Goal: Transaction & Acquisition: Book appointment/travel/reservation

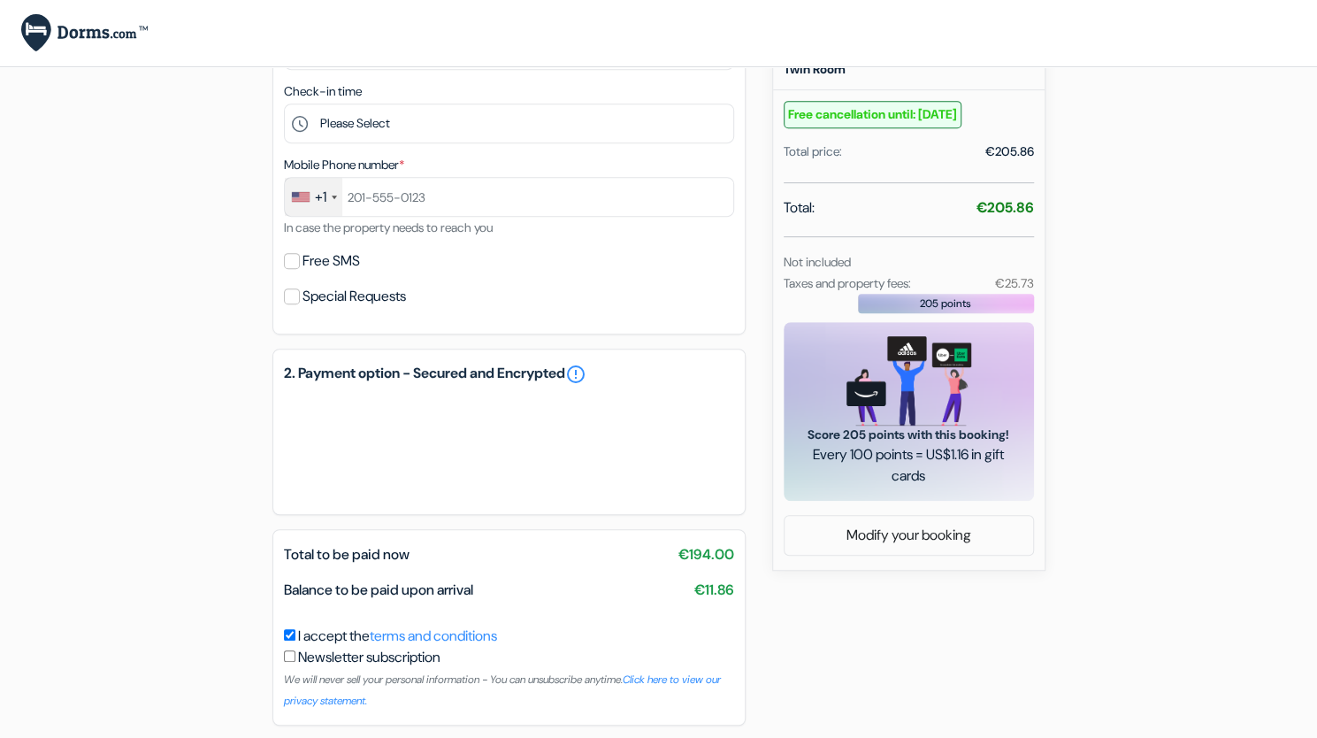
scroll to position [454, 0]
click at [1020, 271] on div "Not included" at bounding box center [908, 259] width 271 height 21
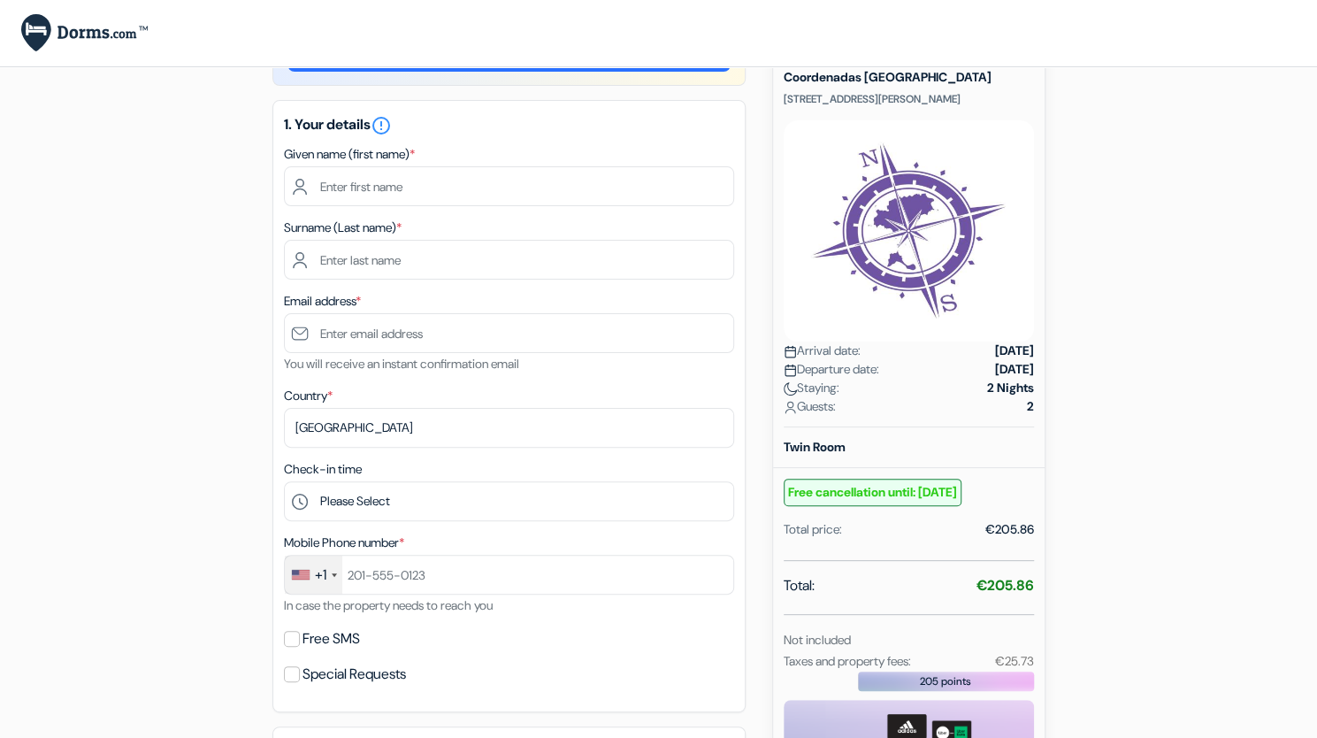
scroll to position [74, 0]
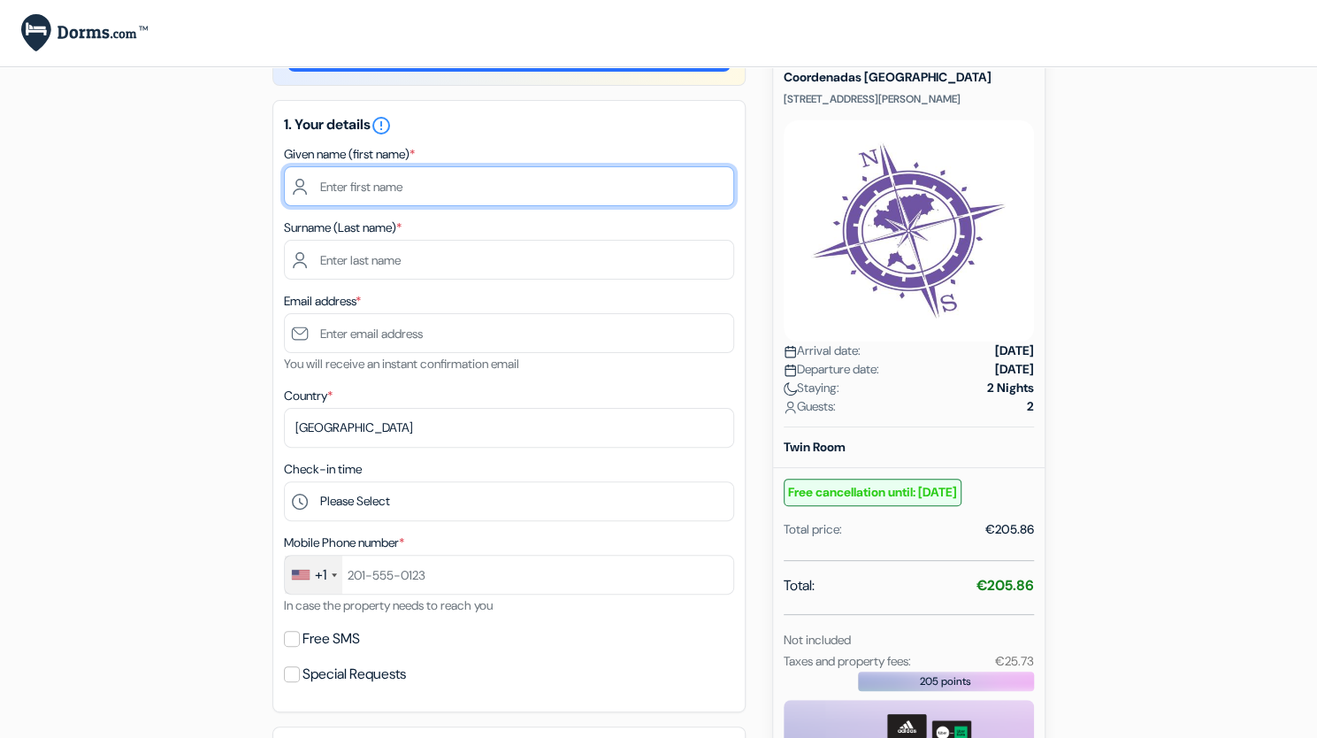
click at [424, 178] on input "text" at bounding box center [509, 186] width 450 height 40
type input "Ines"
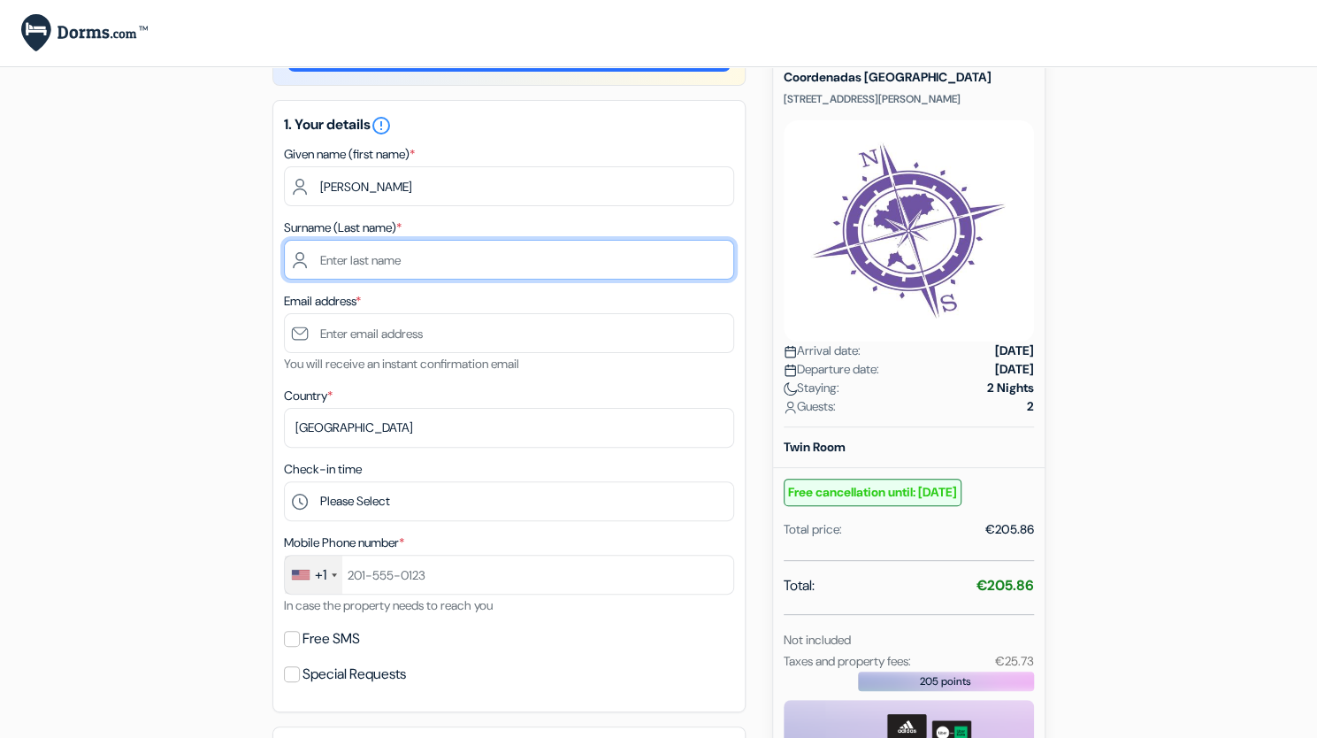
click at [352, 264] on input "text" at bounding box center [509, 260] width 450 height 40
type input "Benard"
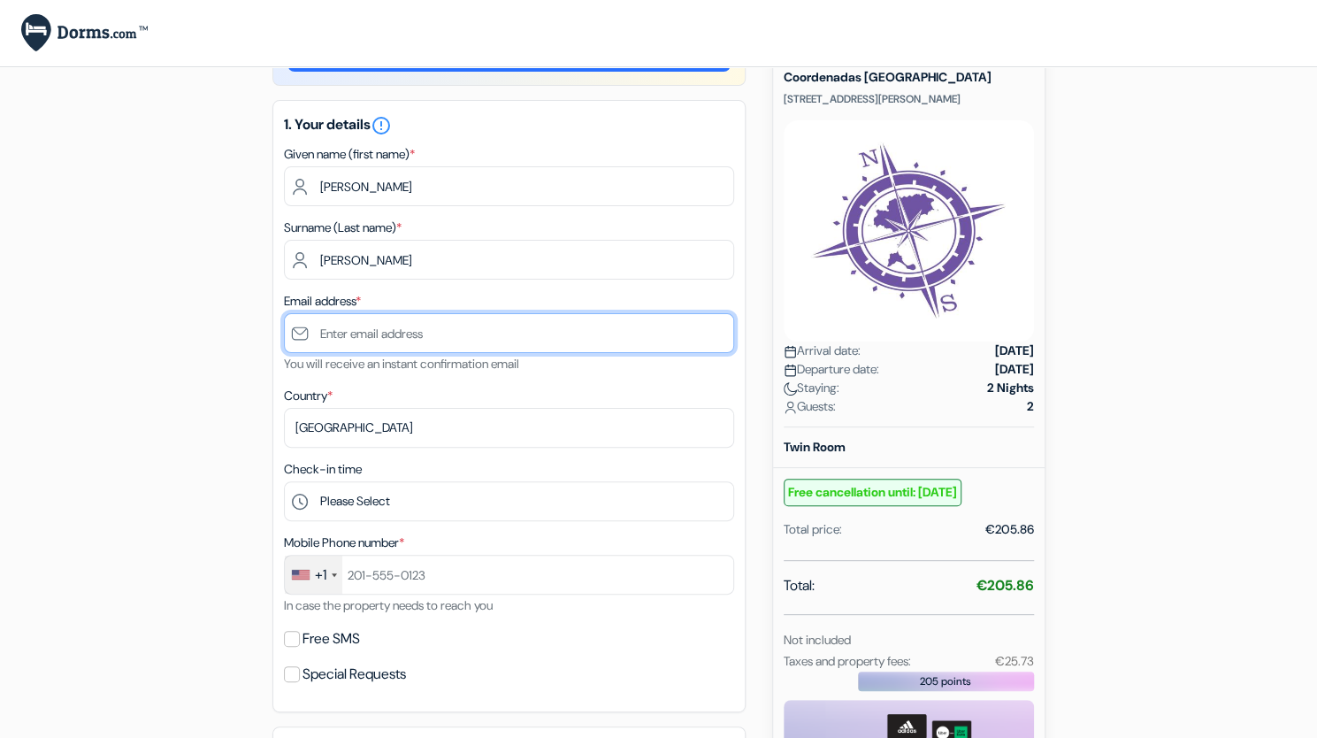
click at [345, 326] on input "text" at bounding box center [509, 333] width 450 height 40
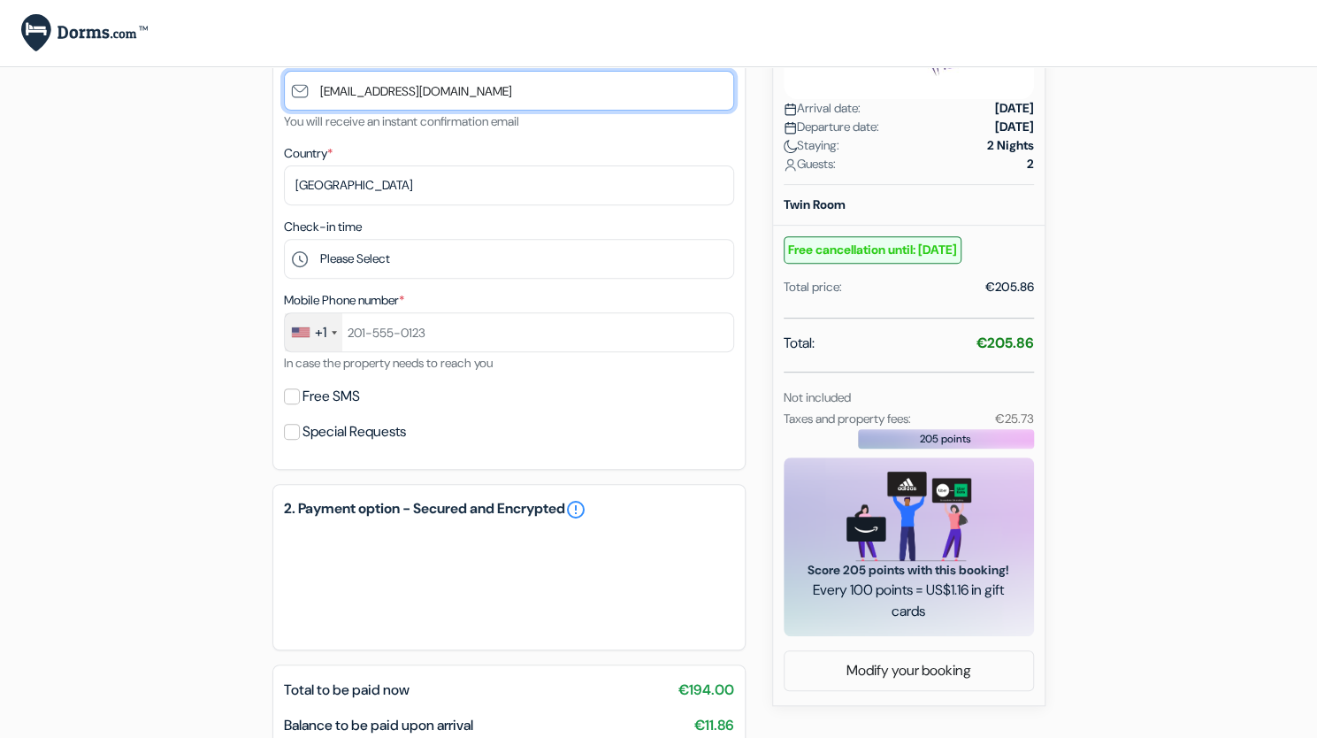
scroll to position [320, 0]
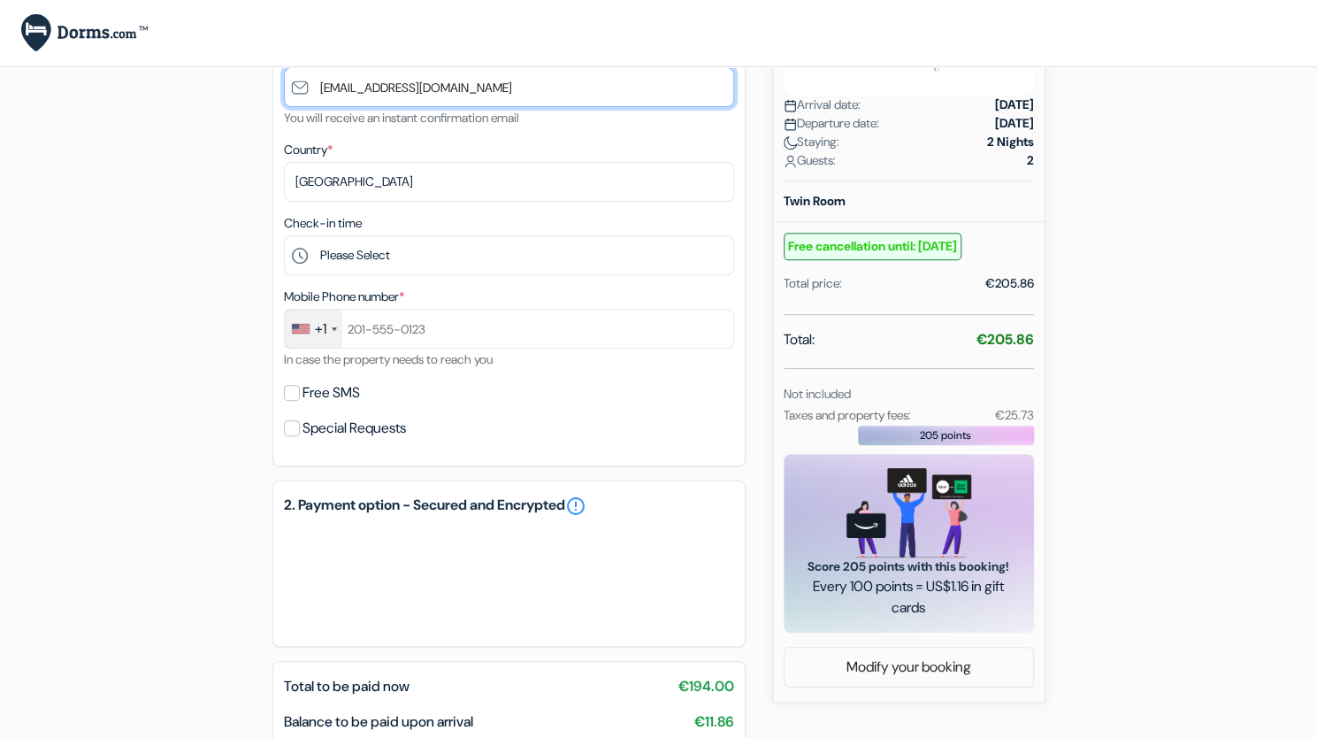
type input "ibenard2005@outlook.com"
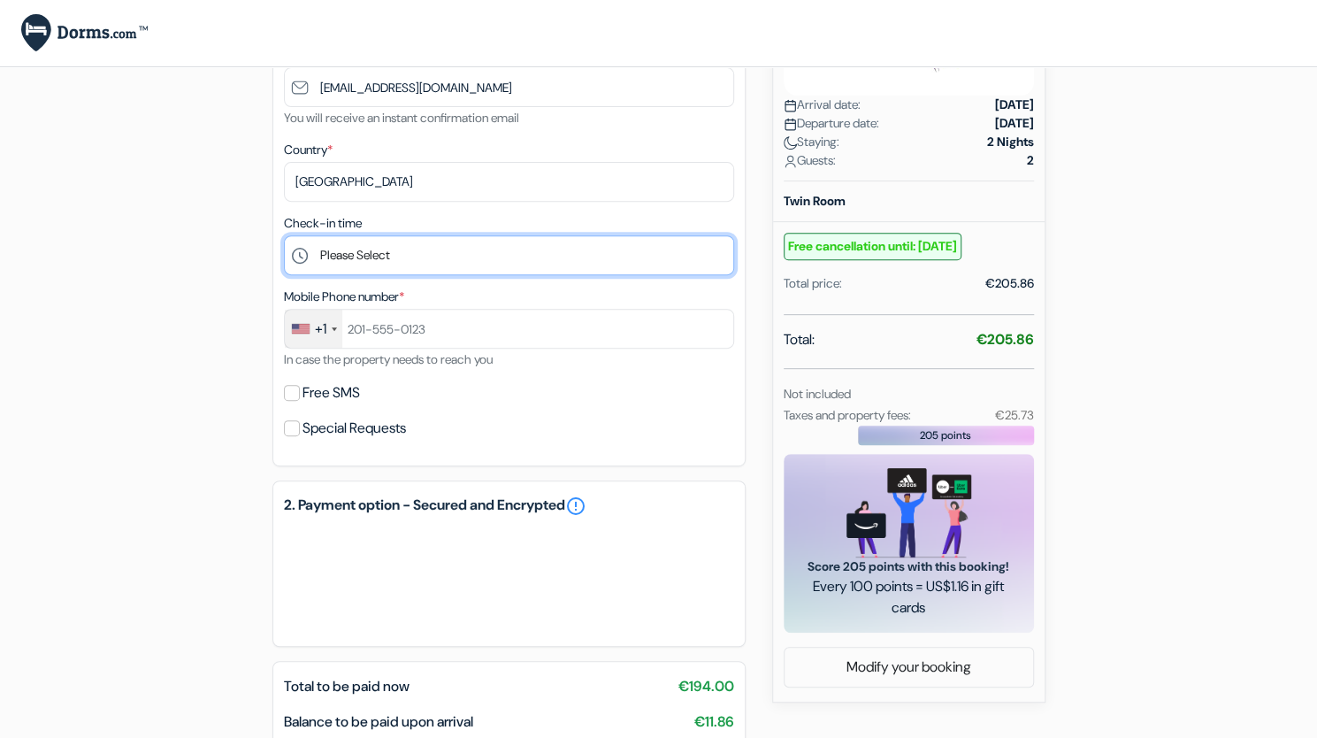
click at [394, 257] on select "Please Select 14:00 15:00 16:00 17:00 18:00 19:00 20:00 21:00 22:00" at bounding box center [509, 255] width 450 height 40
select select "18"
click at [284, 238] on select "Please Select 14:00 15:00 16:00 17:00 18:00 19:00 20:00 21:00 22:00" at bounding box center [509, 255] width 450 height 40
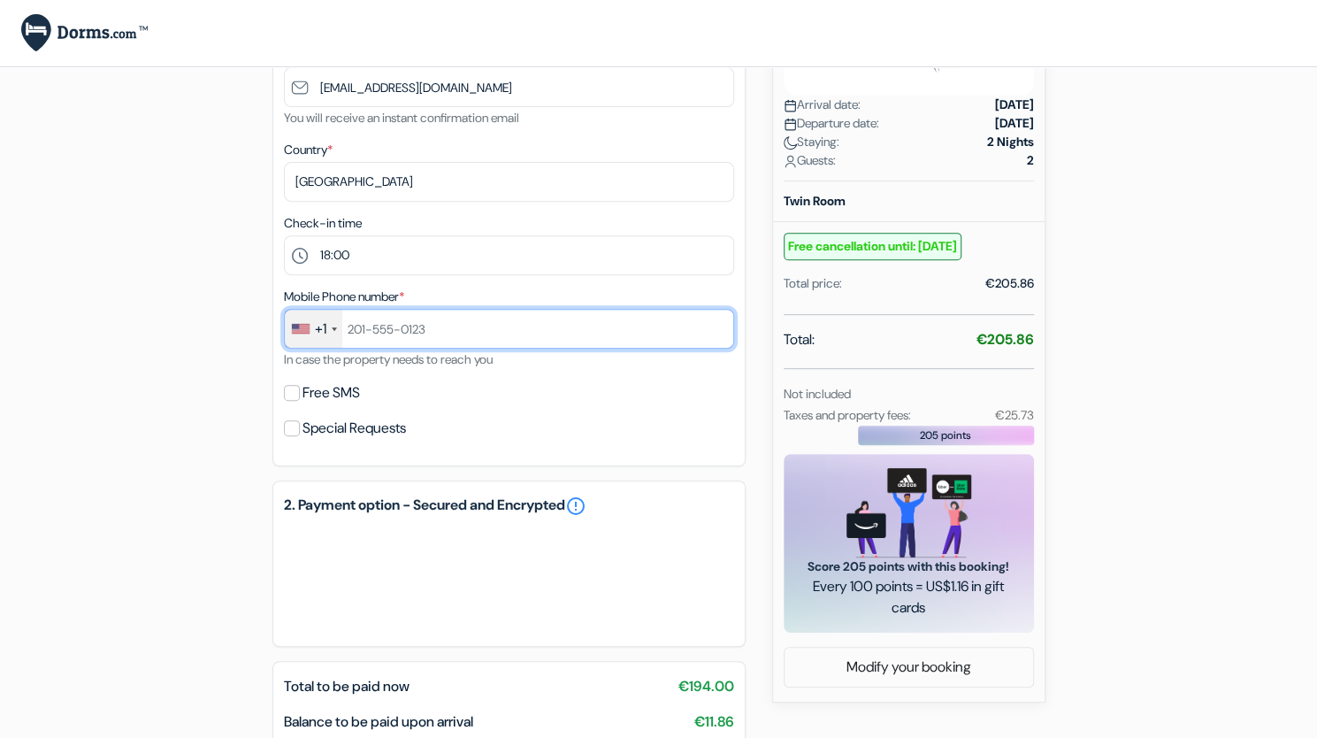
click at [396, 343] on input "text" at bounding box center [509, 329] width 450 height 40
type input "4253992120"
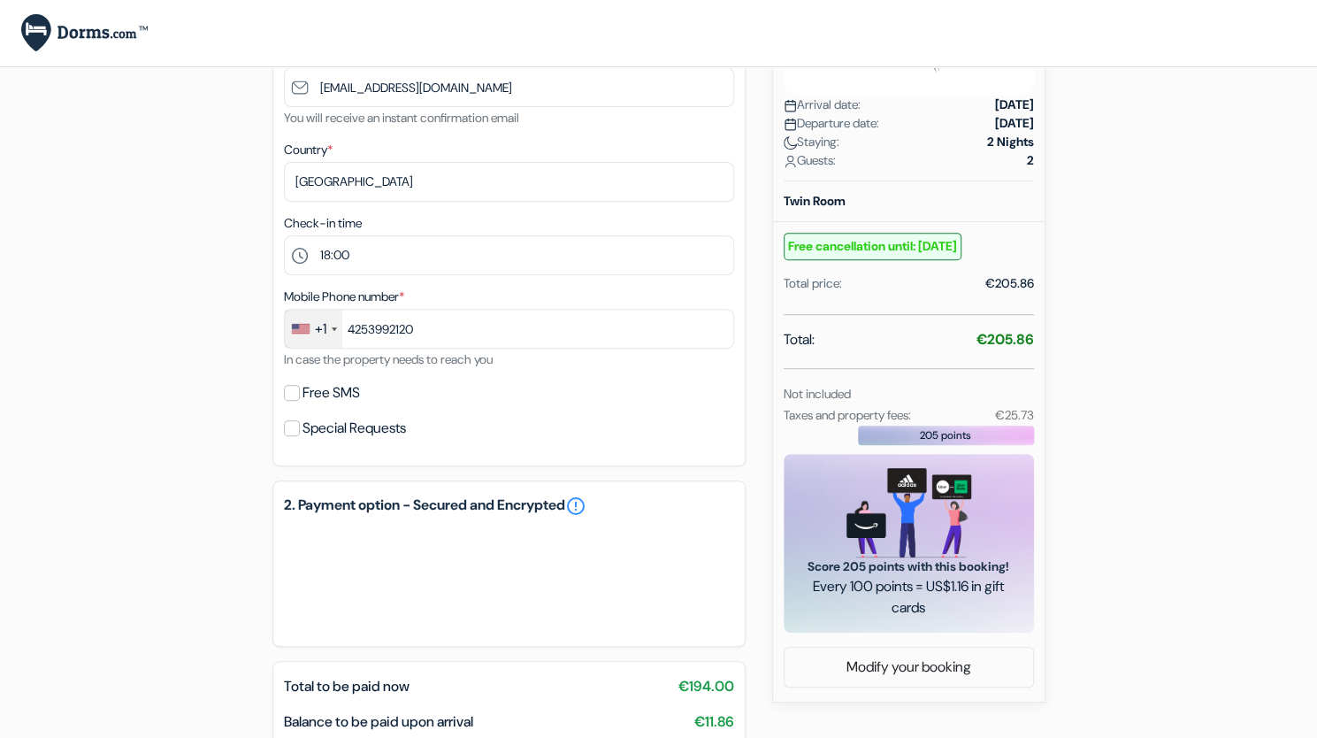
click at [600, 440] on div "Special Requests" at bounding box center [509, 428] width 450 height 25
click at [300, 394] on div "Free SMS" at bounding box center [509, 392] width 450 height 25
click at [293, 394] on input "Free SMS" at bounding box center [292, 393] width 16 height 16
checkbox input "true"
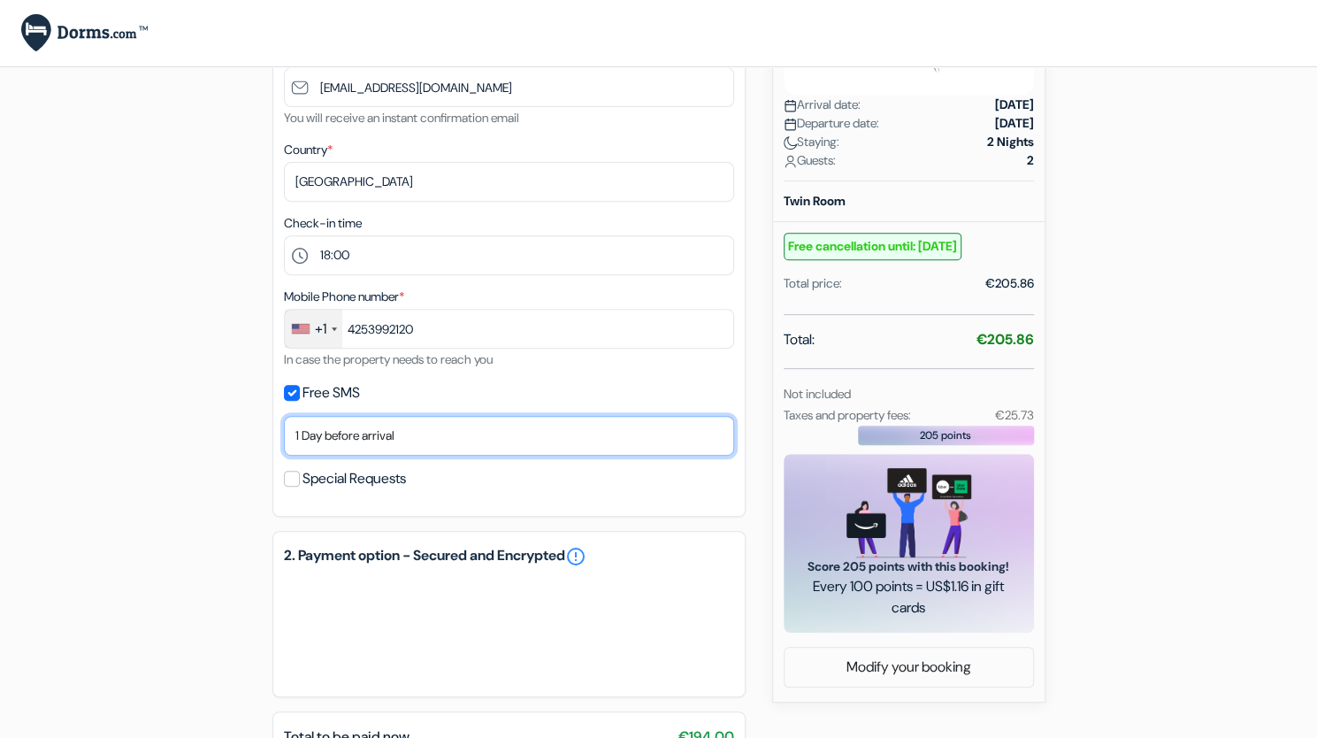
click at [396, 443] on select "No thank you Send now Arrival day 1 Day before arrival 2 Days before arrival 3 …" at bounding box center [509, 436] width 450 height 40
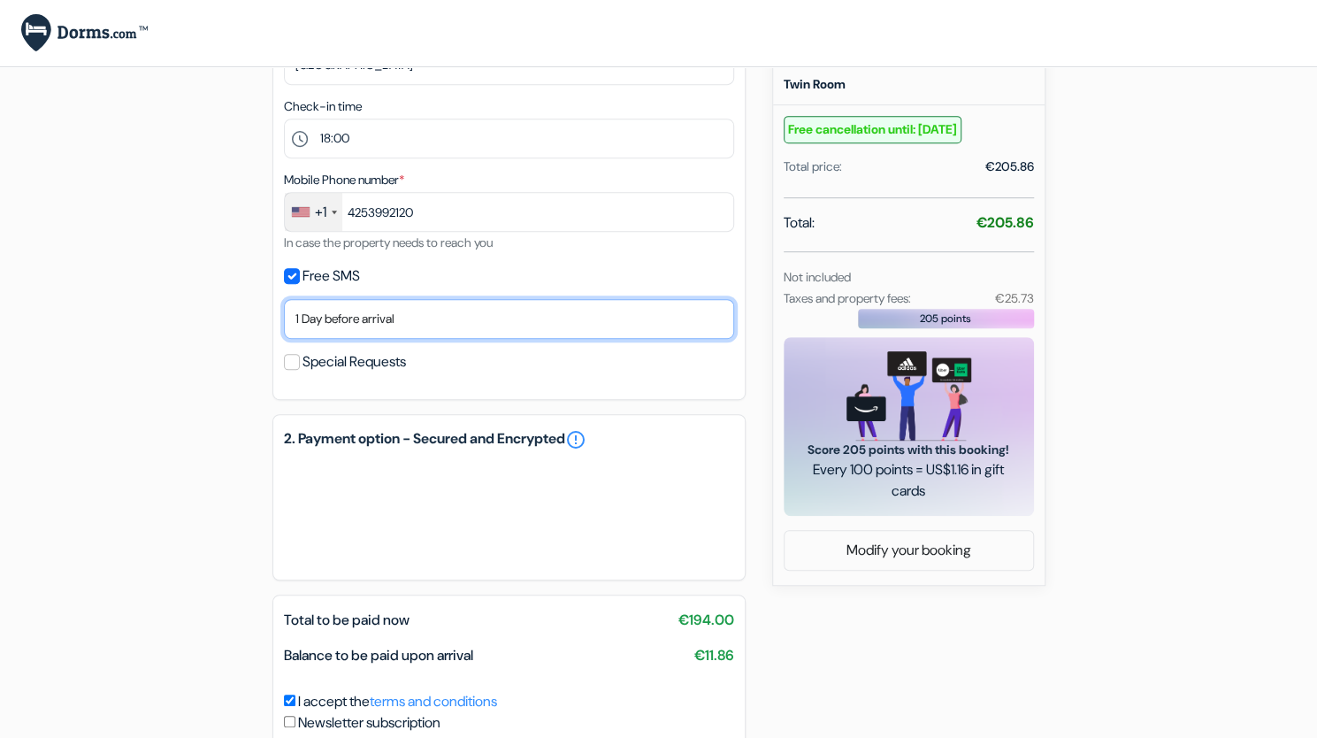
scroll to position [437, 0]
click at [453, 330] on select "No thank you Send now Arrival day 1 Day before arrival 2 Days before arrival 3 …" at bounding box center [509, 319] width 450 height 40
select select "7"
click at [284, 302] on select "No thank you Send now Arrival day 1 Day before arrival 2 Days before arrival 3 …" at bounding box center [509, 319] width 450 height 40
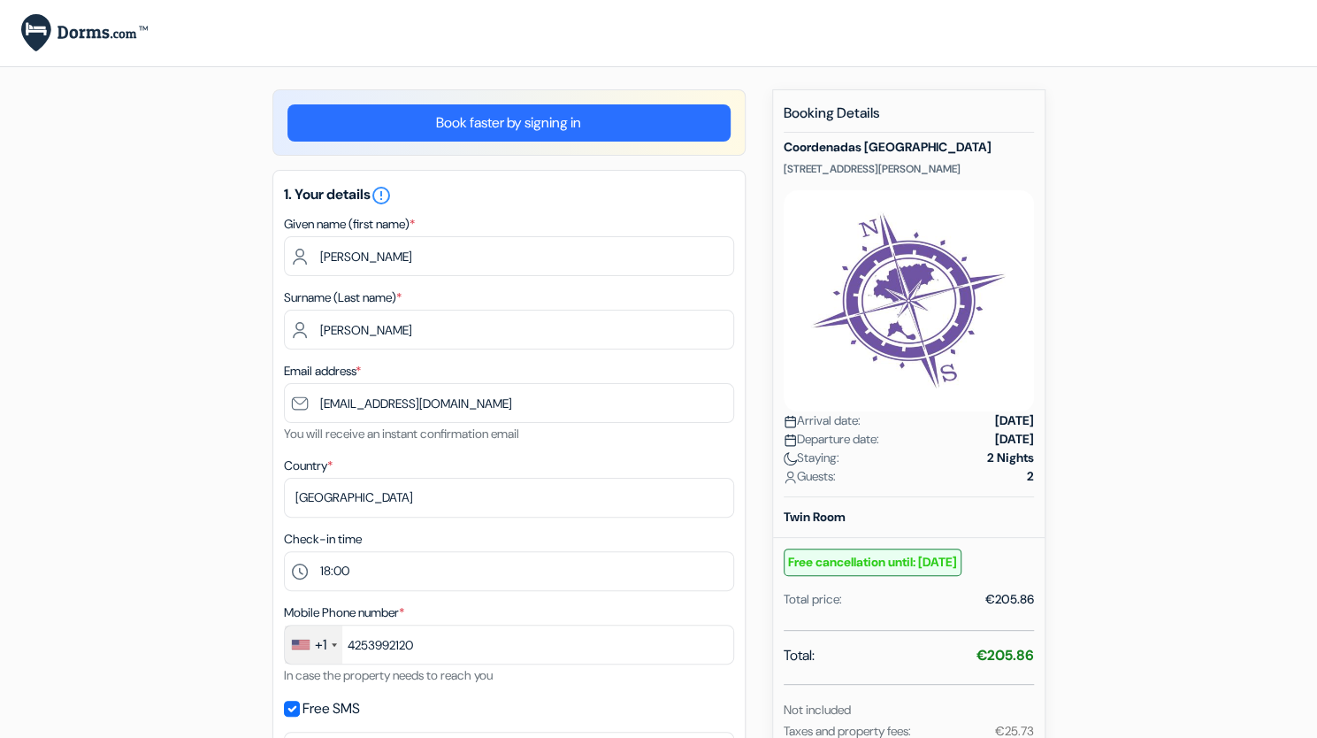
scroll to position [0, 0]
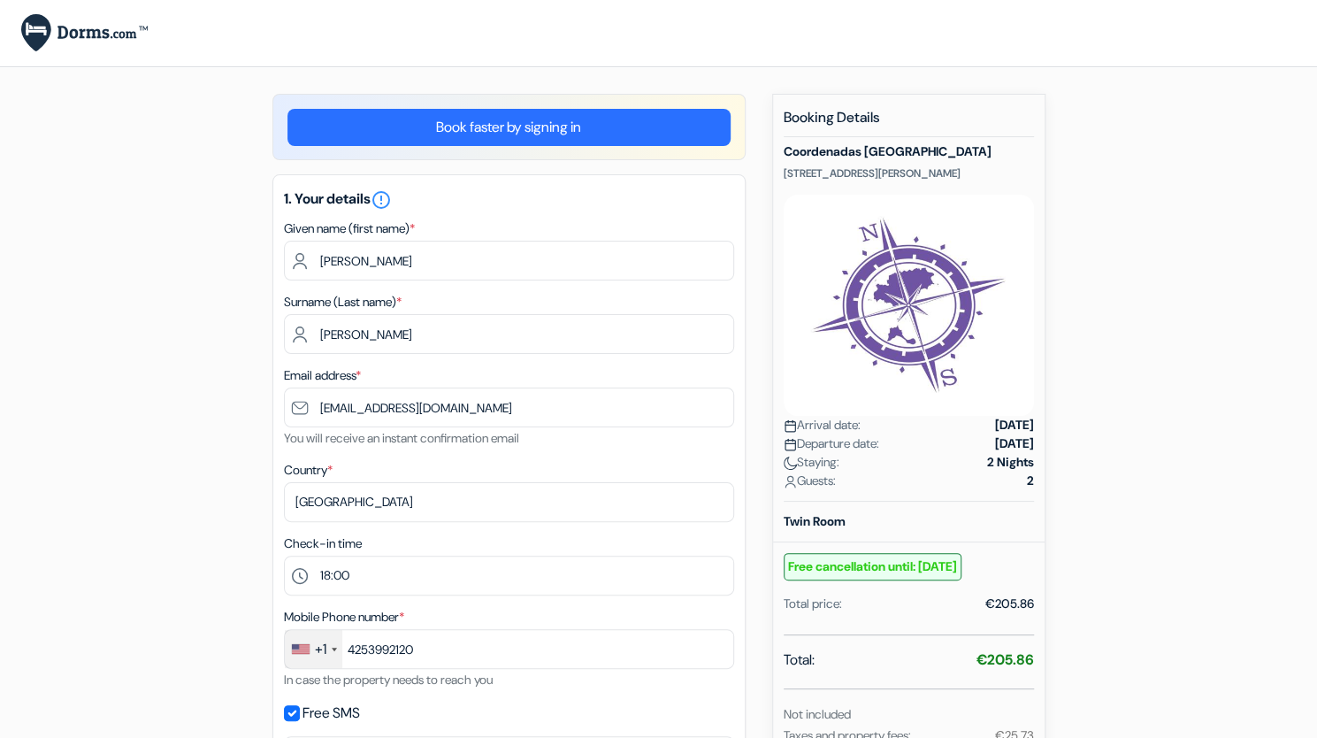
click at [853, 154] on h5 "Coordenadas [GEOGRAPHIC_DATA]" at bounding box center [909, 151] width 250 height 15
copy div "Coordenadas [GEOGRAPHIC_DATA]"
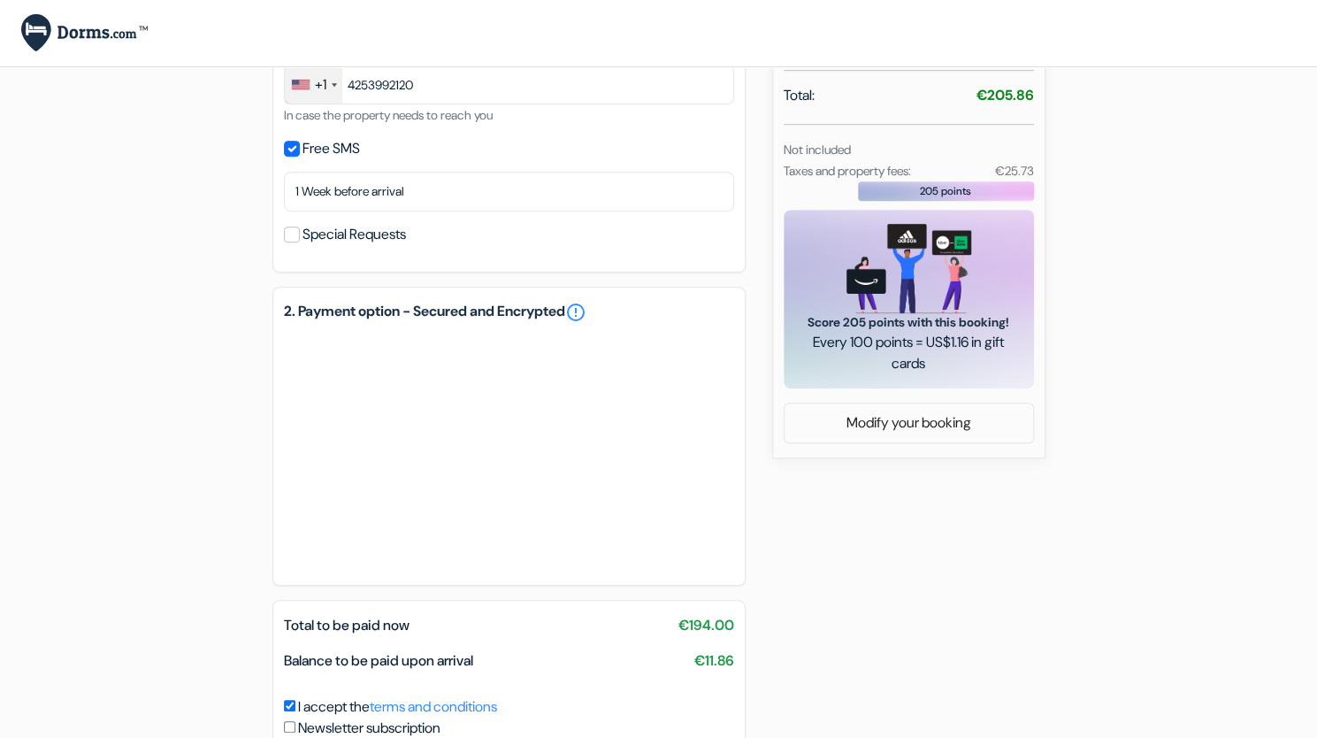
scroll to position [703, 0]
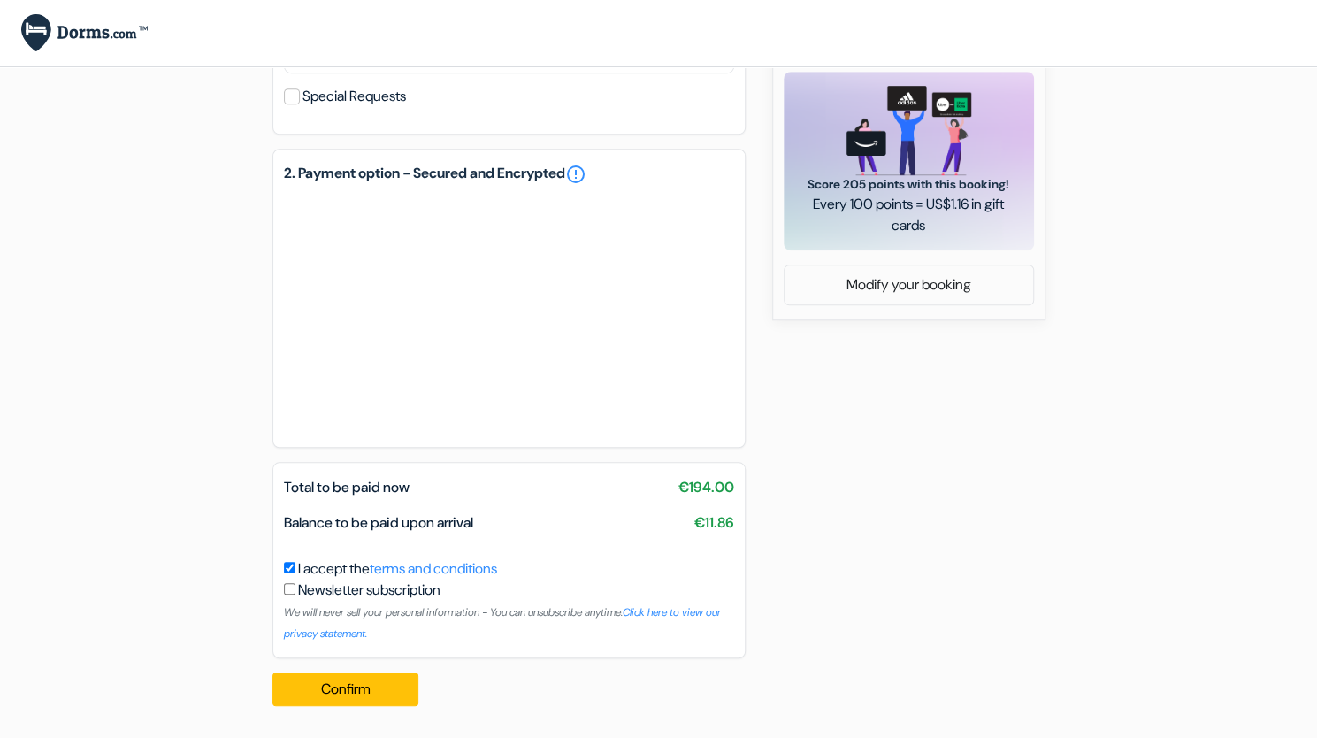
click at [346, 490] on span "Total to be paid now" at bounding box center [347, 487] width 126 height 19
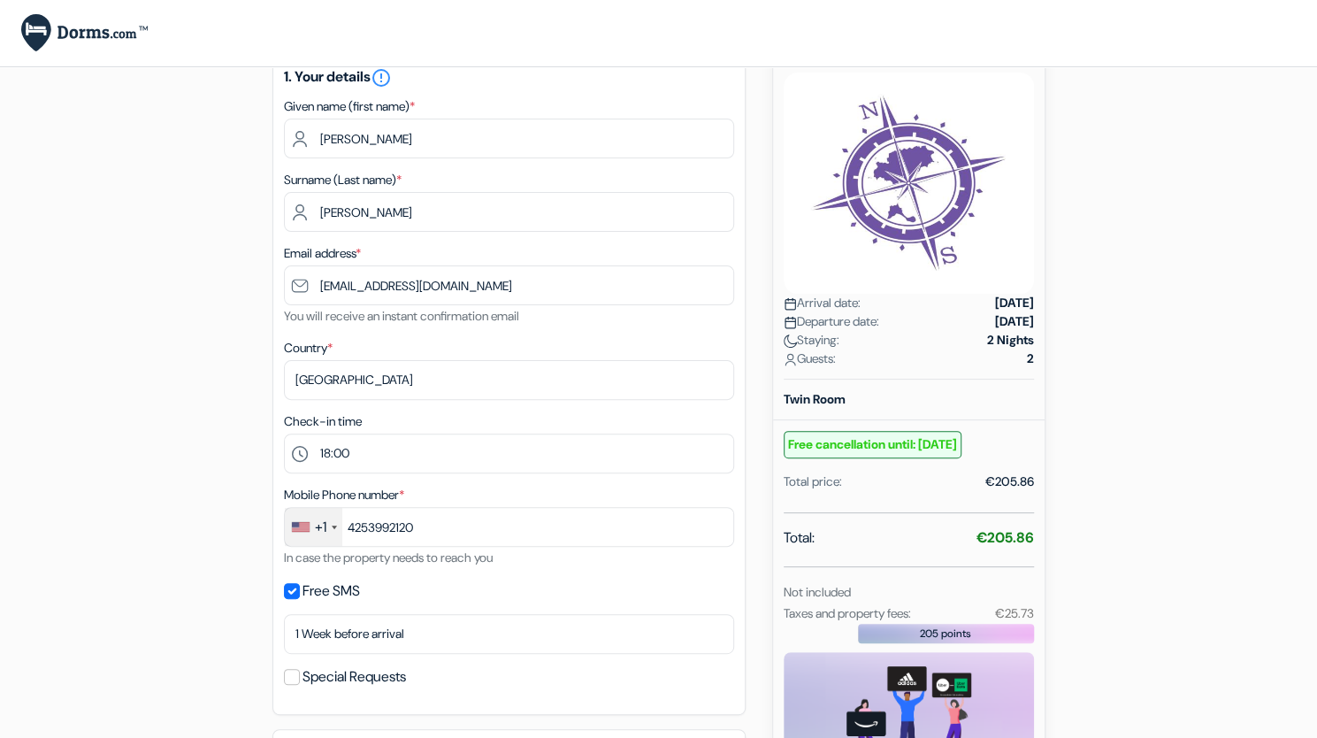
scroll to position [117, 0]
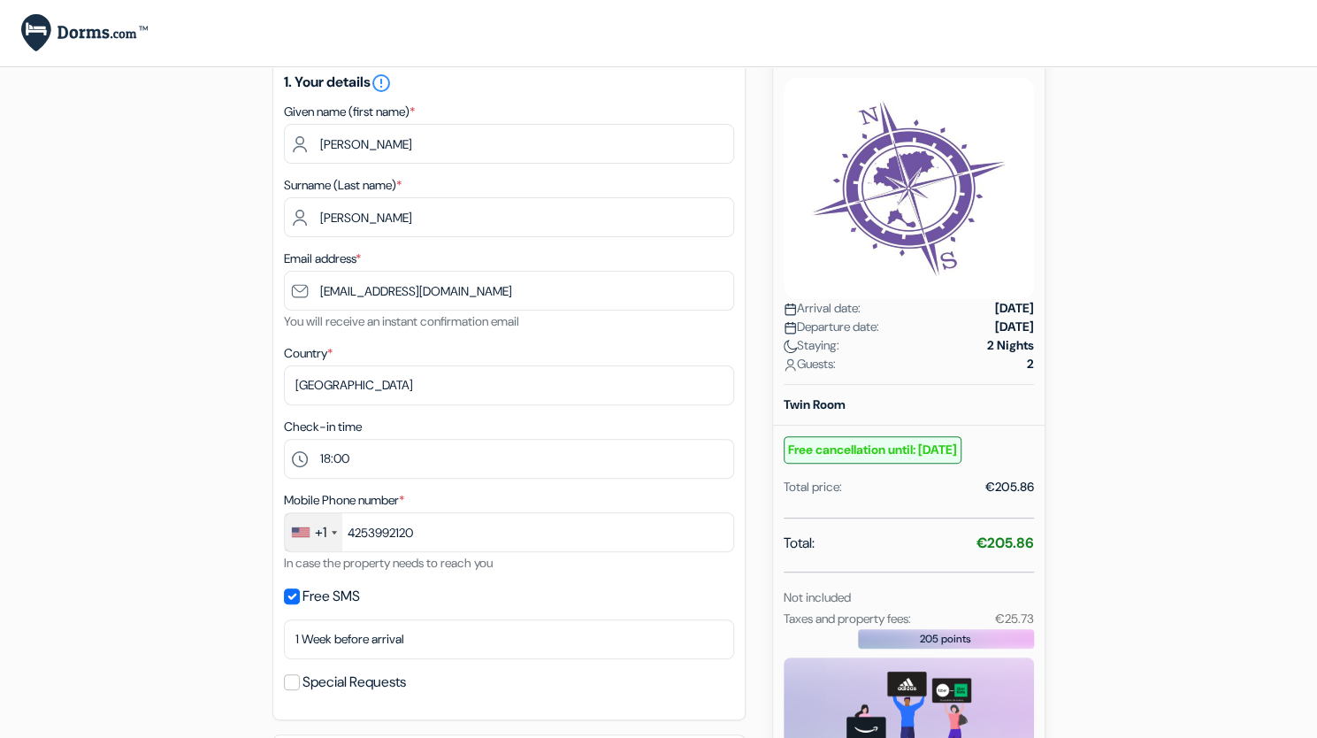
click at [854, 456] on small "Free cancellation until: [DATE]" at bounding box center [873, 449] width 178 height 27
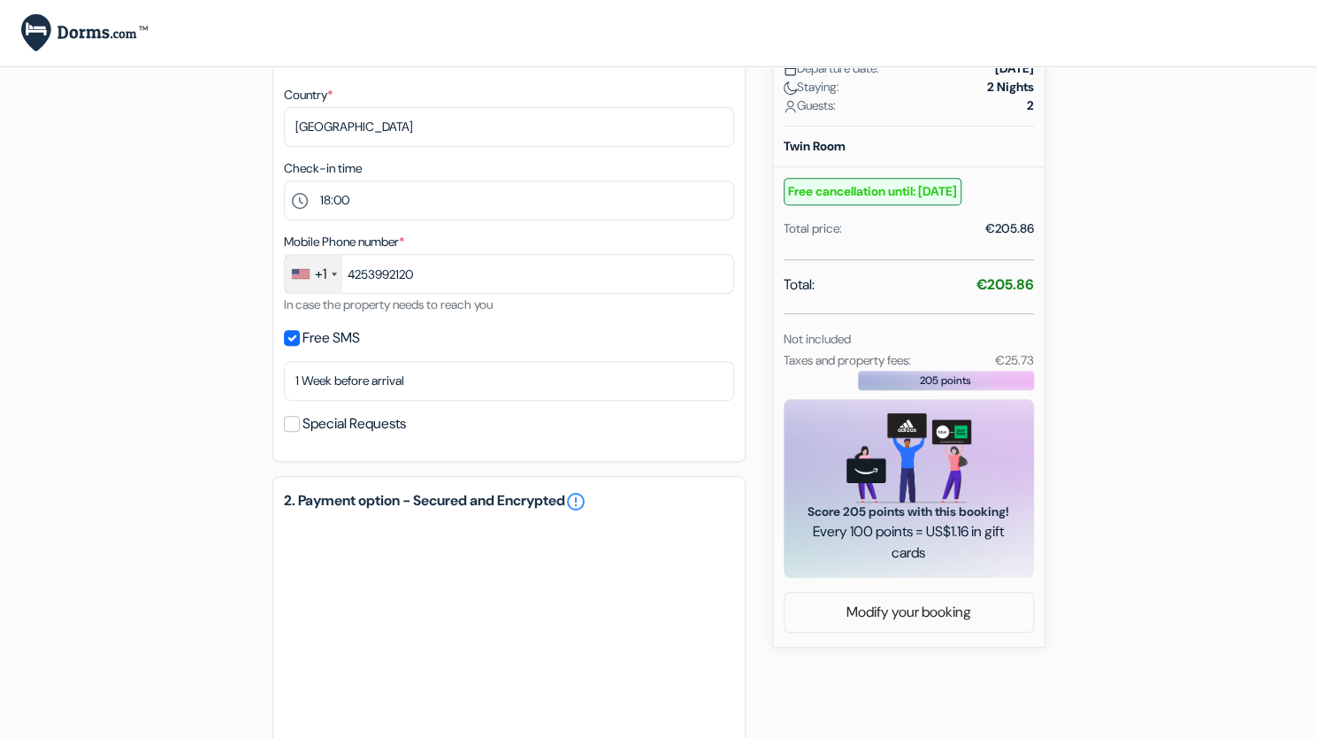
scroll to position [73, 0]
